Goal: Transaction & Acquisition: Purchase product/service

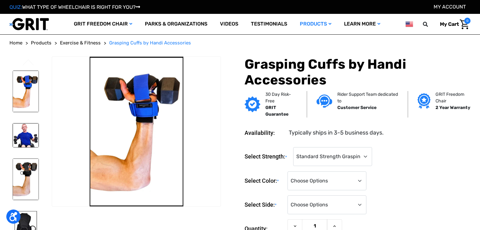
select select "1324"
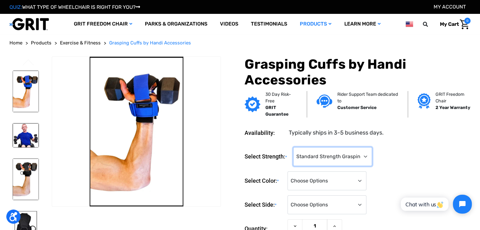
click at [372, 164] on select "Choose Options Standard Strength Grasping Cuff Heavy-Duty Grasping Cuff (+$20)" at bounding box center [332, 156] width 79 height 19
click at [295, 147] on select "Choose Options Standard Strength Grasping Cuff Heavy-Duty Grasping Cuff (+$20)" at bounding box center [332, 156] width 79 height 19
click at [369, 158] on select "Choose Options Standard Strength Grasping Cuff Heavy-Duty Grasping Cuff (+$20)" at bounding box center [332, 156] width 79 height 19
click at [347, 158] on select "Choose Options Standard Strength Grasping Cuff Heavy-Duty Grasping Cuff (+$20)" at bounding box center [332, 156] width 79 height 19
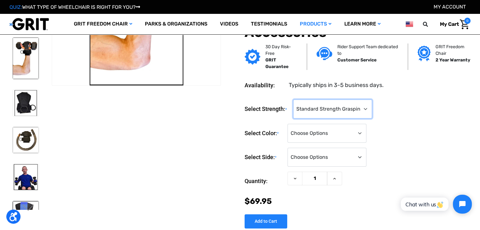
scroll to position [83, 0]
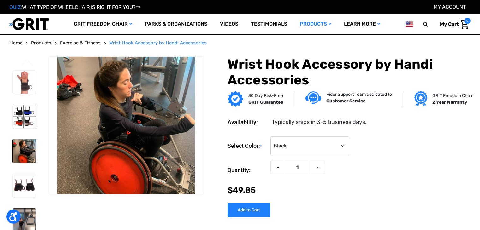
select select "1271"
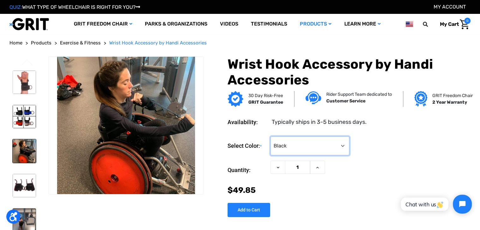
click at [294, 149] on select "Choose Options Black Blue Gray Red" at bounding box center [310, 146] width 79 height 19
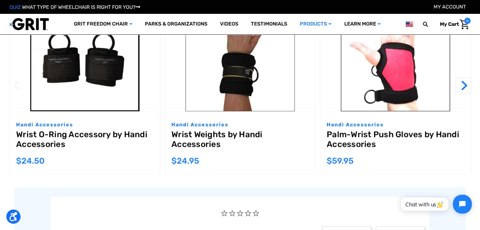
scroll to position [766, 0]
